Goal: Task Accomplishment & Management: Use online tool/utility

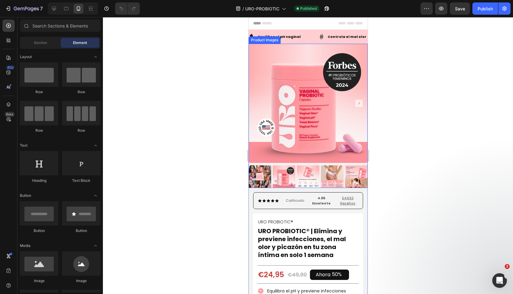
scroll to position [127, 0]
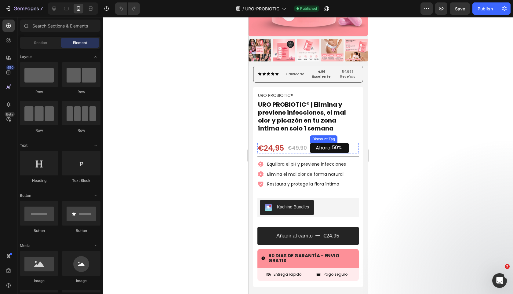
click at [326, 151] on div "Ahora" at bounding box center [322, 148] width 16 height 8
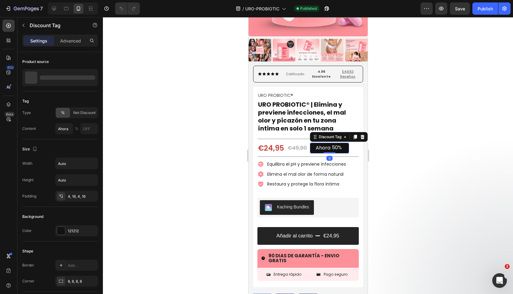
click at [326, 151] on div "Ahora" at bounding box center [322, 148] width 16 height 8
click at [326, 151] on p "Ahora" at bounding box center [322, 148] width 15 height 6
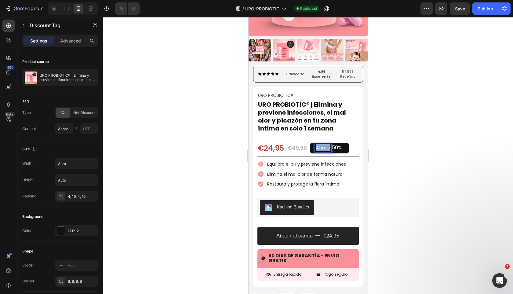
click at [327, 146] on p "Ahora" at bounding box center [322, 148] width 15 height 6
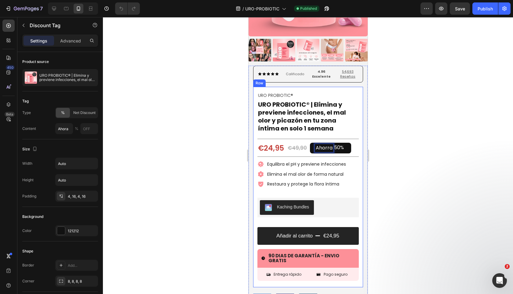
type input "Ahorra"
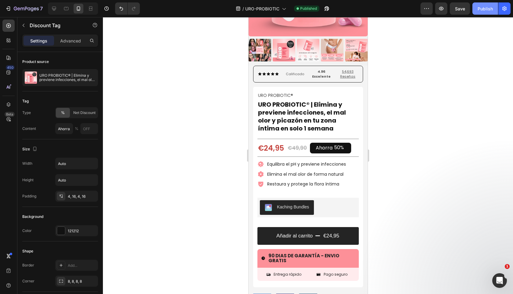
click at [479, 5] on button "Publish" at bounding box center [485, 8] width 26 height 12
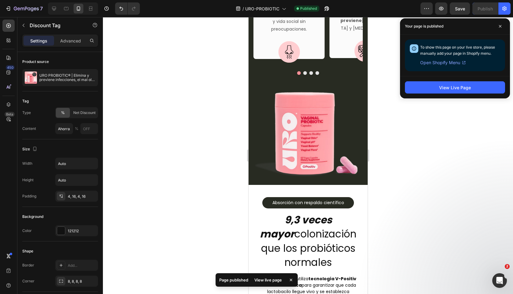
scroll to position [1712, 0]
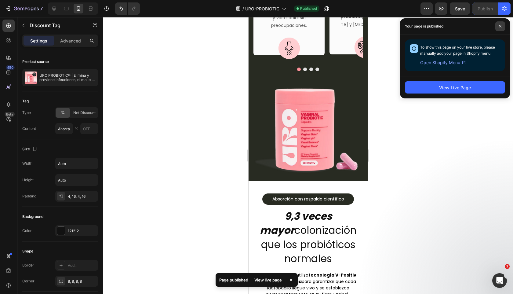
click at [497, 26] on span at bounding box center [500, 26] width 10 height 10
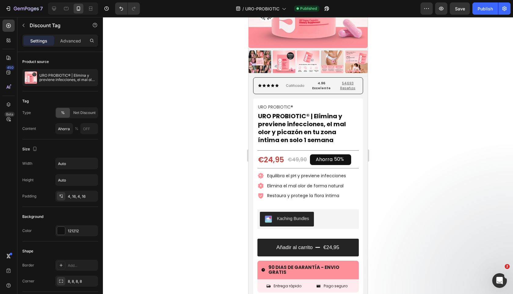
scroll to position [126, 0]
